Goal: Task Accomplishment & Management: Use online tool/utility

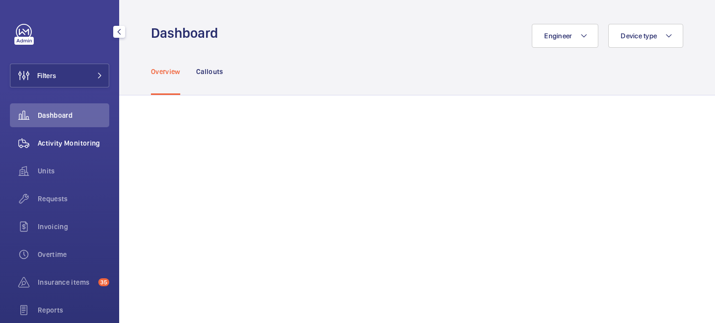
click at [89, 145] on span "Activity Monitoring" at bounding box center [74, 143] width 72 height 10
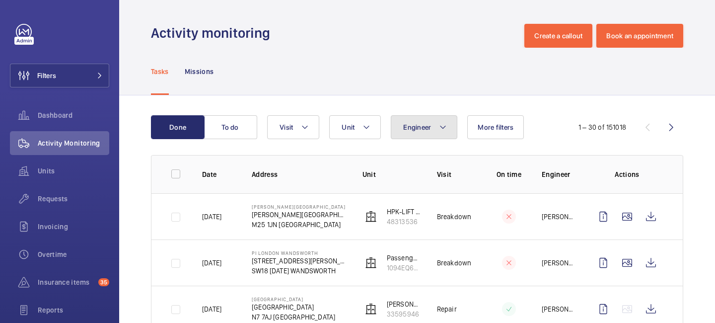
click at [435, 124] on button "Engineer" at bounding box center [424, 127] width 67 height 24
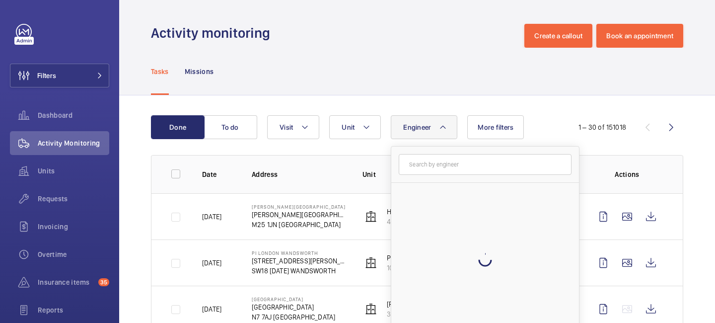
click at [423, 165] on input "text" at bounding box center [485, 164] width 173 height 21
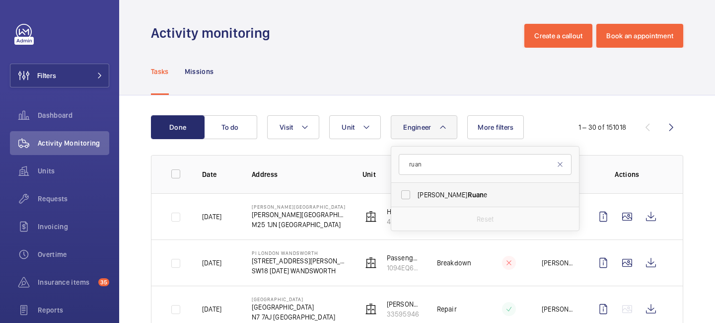
type input "ruan"
click at [468, 194] on span "Ruan" at bounding box center [476, 195] width 16 height 8
click at [416, 194] on input "[PERSON_NAME] e" at bounding box center [406, 195] width 20 height 20
checkbox input "true"
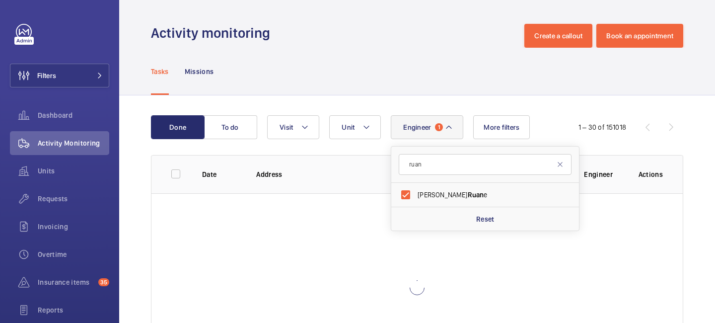
click at [596, 86] on div "Tasks Missions" at bounding box center [417, 71] width 532 height 47
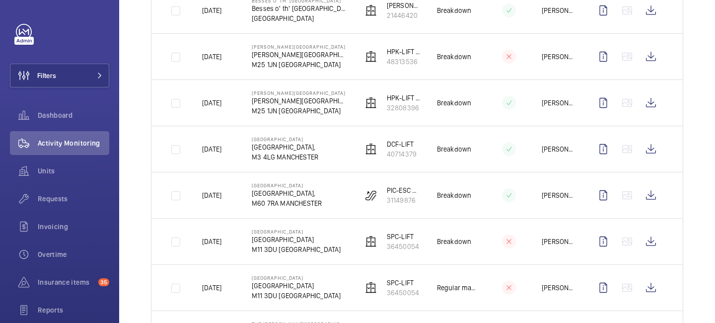
scroll to position [496, 0]
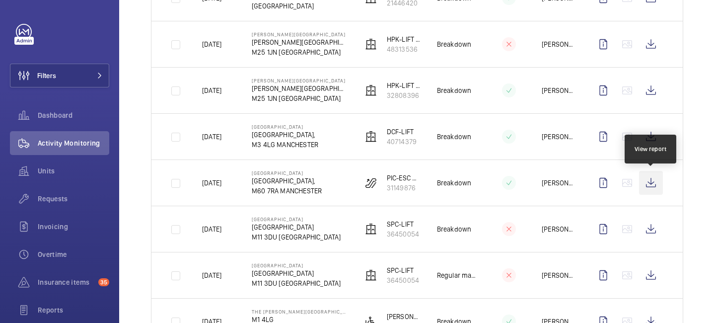
click at [651, 184] on wm-front-icon-button at bounding box center [651, 183] width 24 height 24
